Goal: Transaction & Acquisition: Purchase product/service

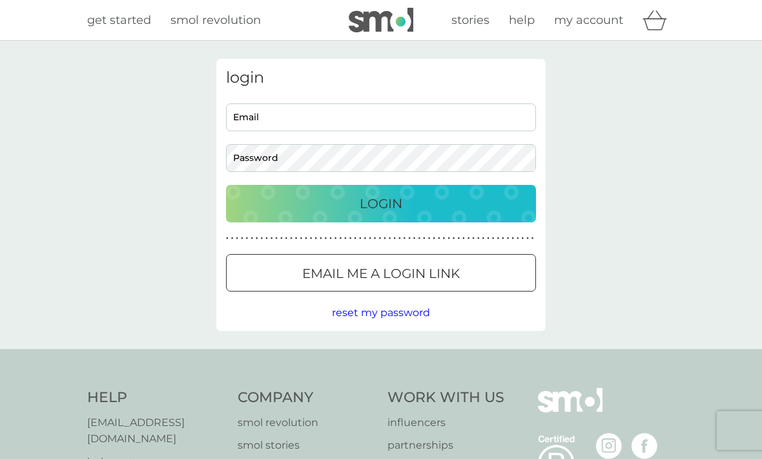
click at [258, 117] on input "Email" at bounding box center [381, 117] width 310 height 28
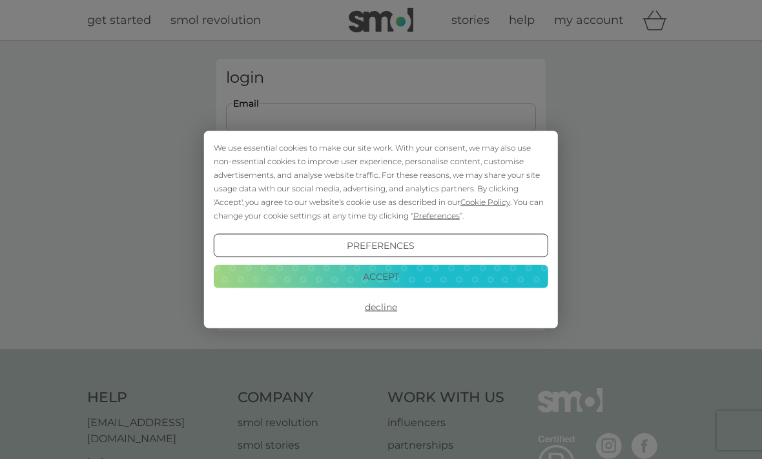
click at [258, 114] on div "We use essential cookies to make our site work. With your consent, we may also …" at bounding box center [381, 229] width 762 height 459
click at [401, 279] on button "Accept" at bounding box center [381, 275] width 335 height 23
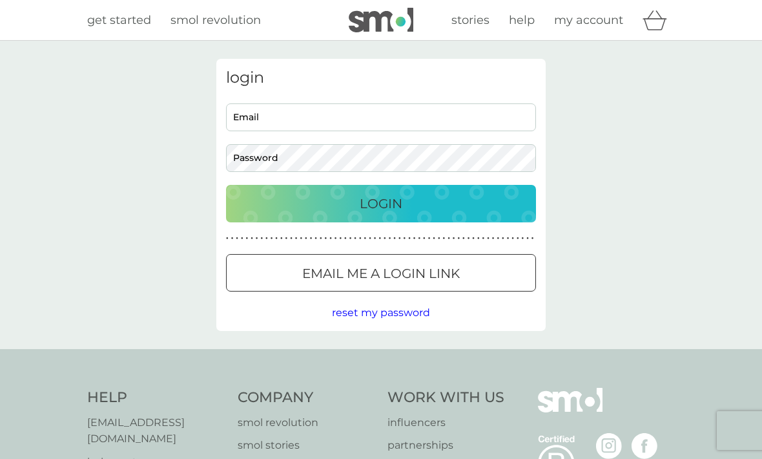
click at [260, 113] on input "Email" at bounding box center [381, 117] width 310 height 28
type input "gilliansaywell@hotmail.com"
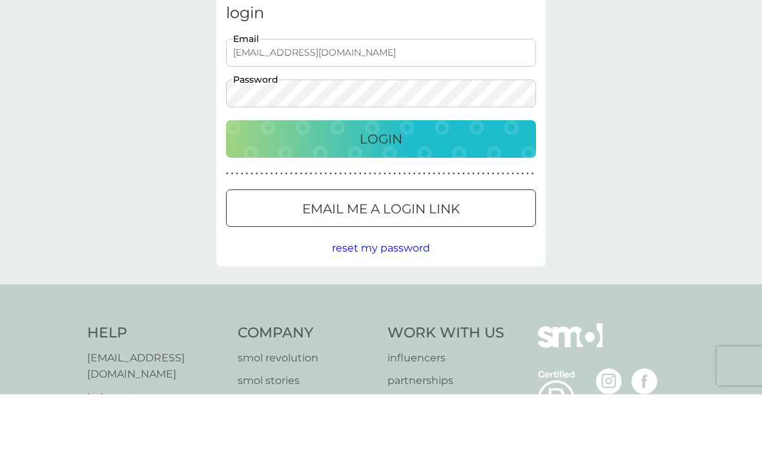
click at [417, 193] on div "Login" at bounding box center [381, 203] width 284 height 21
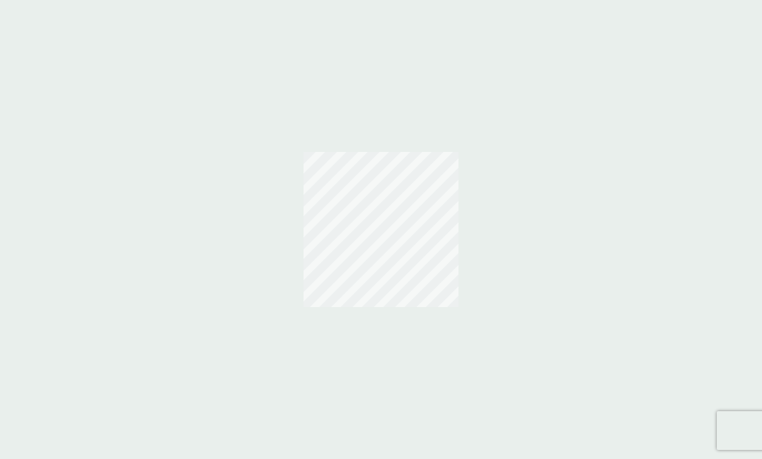
scroll to position [43, 0]
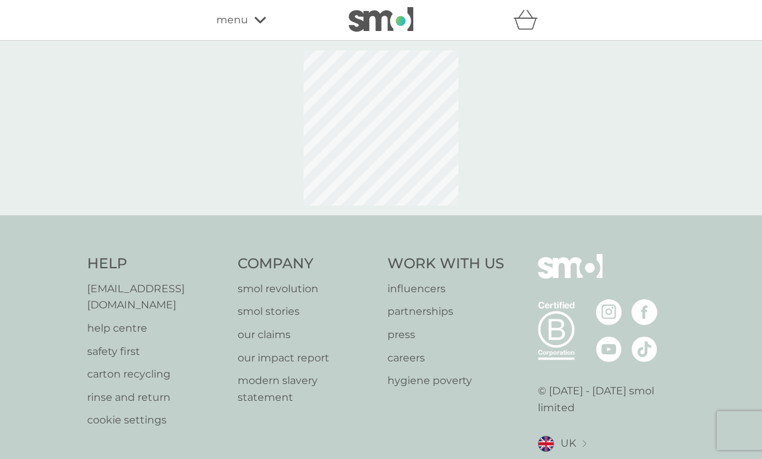
select select "112"
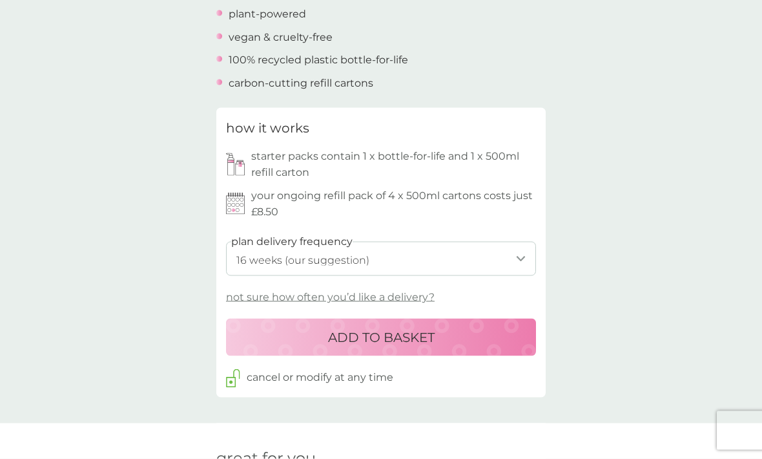
scroll to position [518, 0]
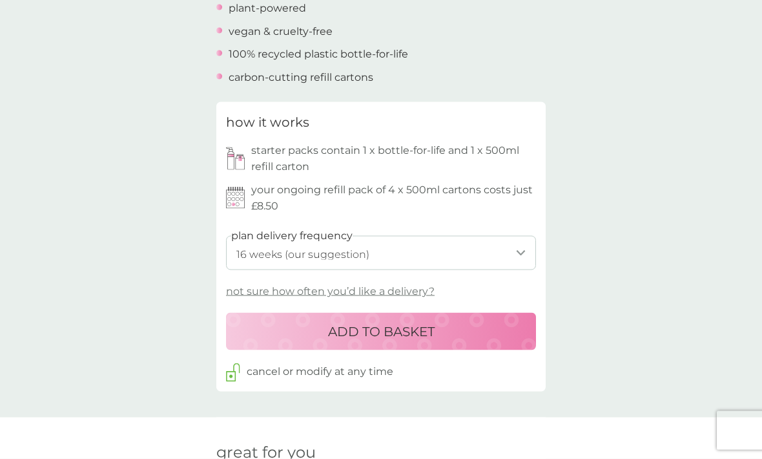
click at [522, 249] on select "1 week 2 weeks 3 weeks 4 weeks 5 weeks 6 weeks 7 weeks 8 weeks 9 weeks 10 weeks…" at bounding box center [381, 253] width 310 height 34
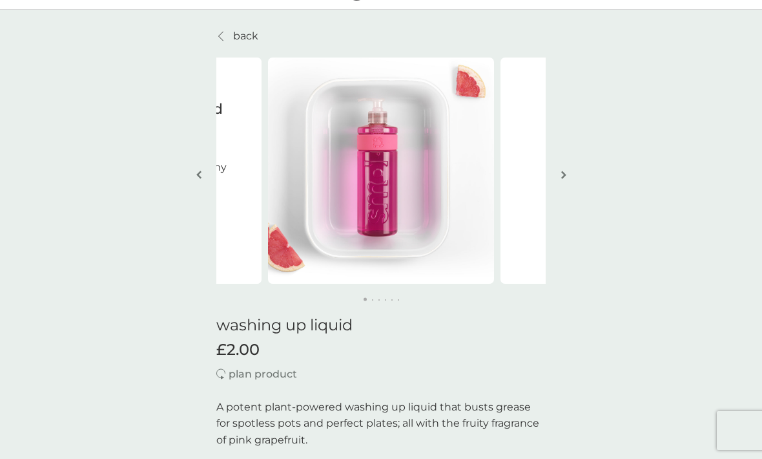
scroll to position [2, 0]
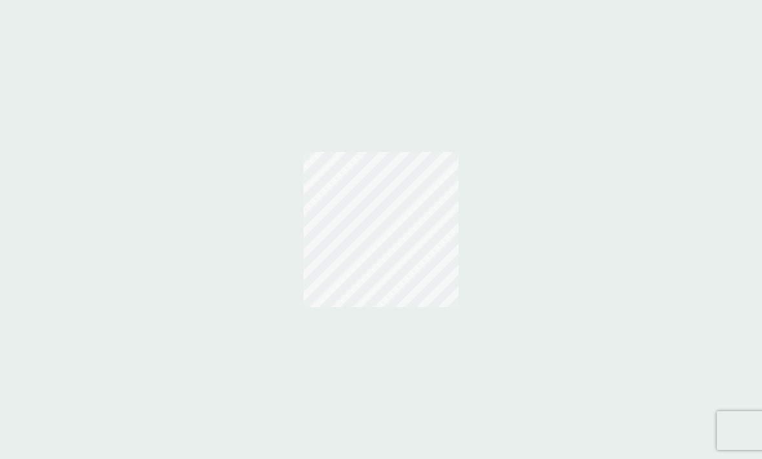
click at [514, 2] on div at bounding box center [381, 229] width 762 height 459
